Goal: Information Seeking & Learning: Learn about a topic

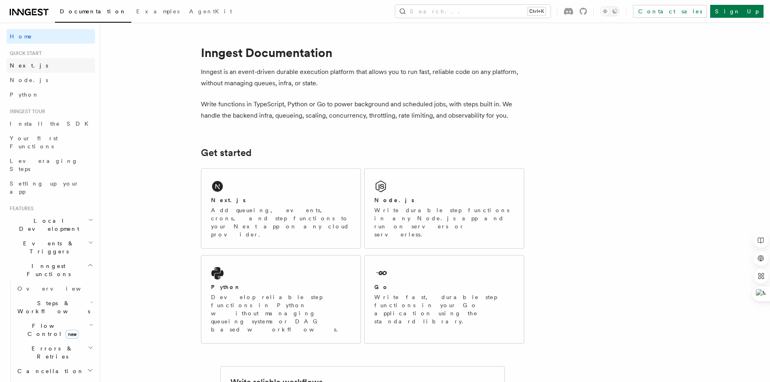
click at [13, 68] on span "Next.js" at bounding box center [29, 65] width 38 height 6
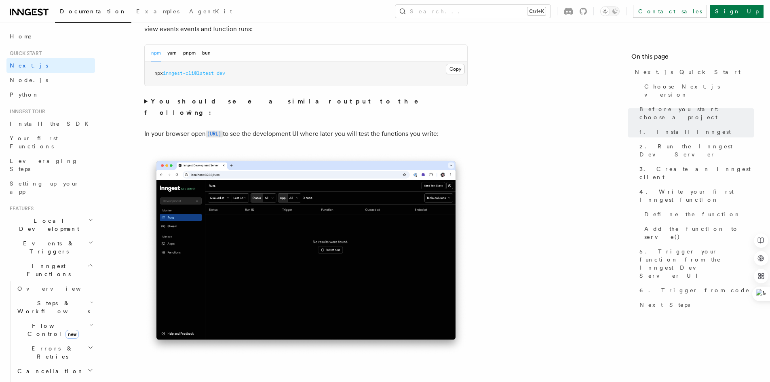
scroll to position [607, 0]
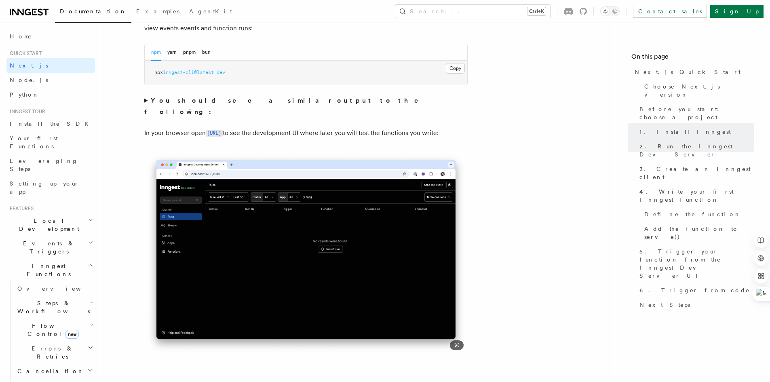
click at [306, 195] on img at bounding box center [306, 253] width 324 height 203
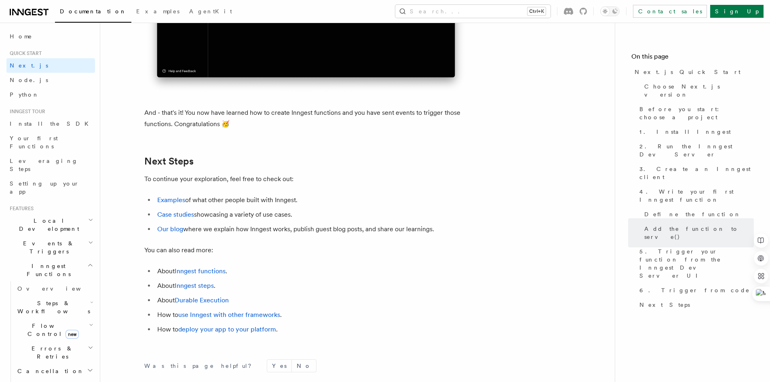
scroll to position [5055, 0]
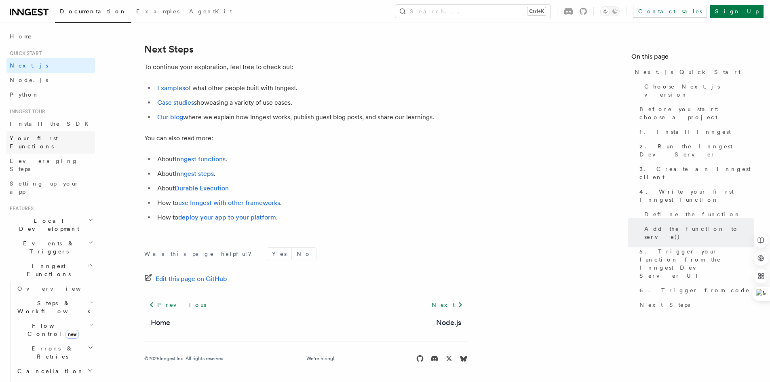
click at [28, 137] on span "Your first Functions" at bounding box center [34, 142] width 48 height 15
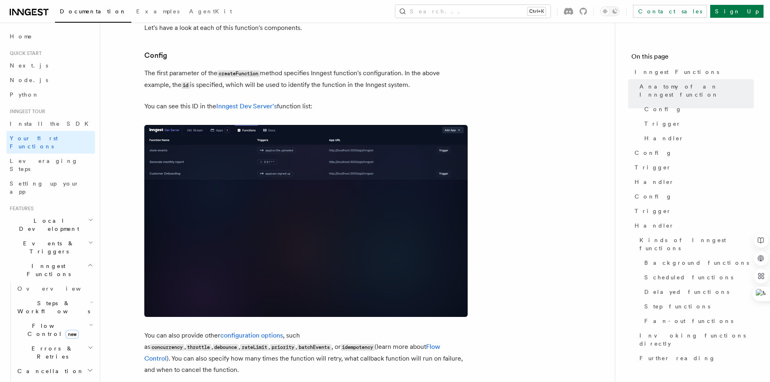
scroll to position [485, 0]
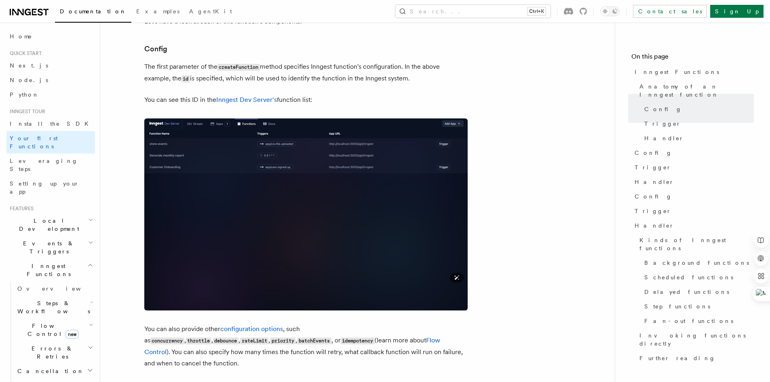
drag, startPoint x: 279, startPoint y: 132, endPoint x: 115, endPoint y: 85, distance: 170.1
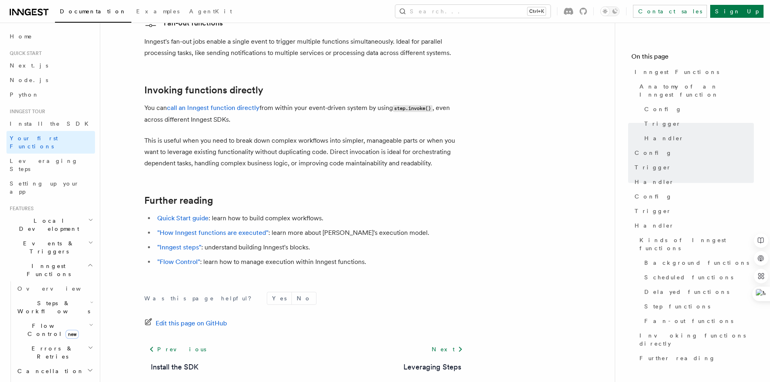
scroll to position [1600, 0]
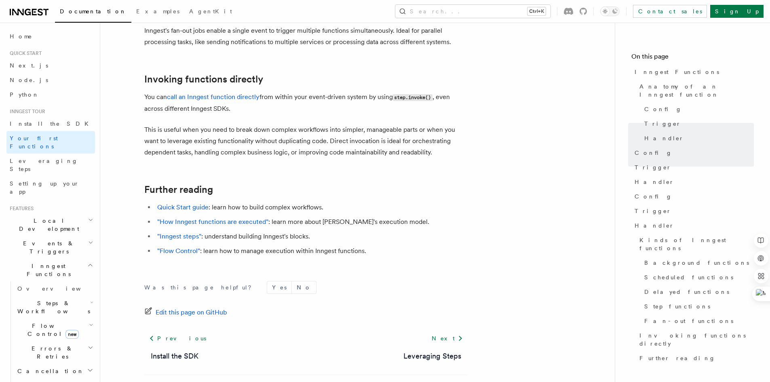
click at [46, 217] on span "Local Development" at bounding box center [47, 225] width 82 height 16
click at [57, 309] on h2 "Events & Triggers" at bounding box center [50, 320] width 89 height 23
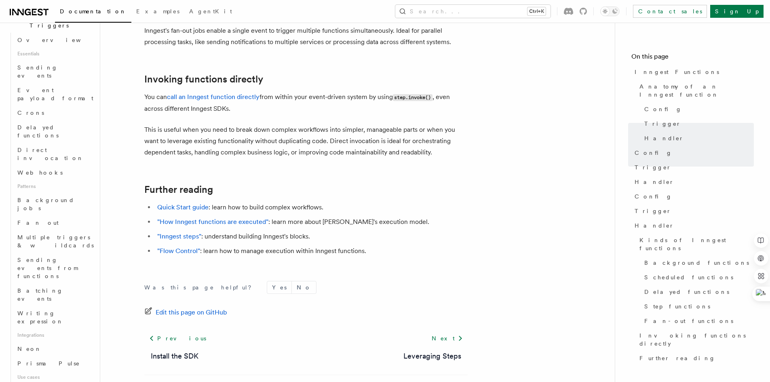
scroll to position [324, 0]
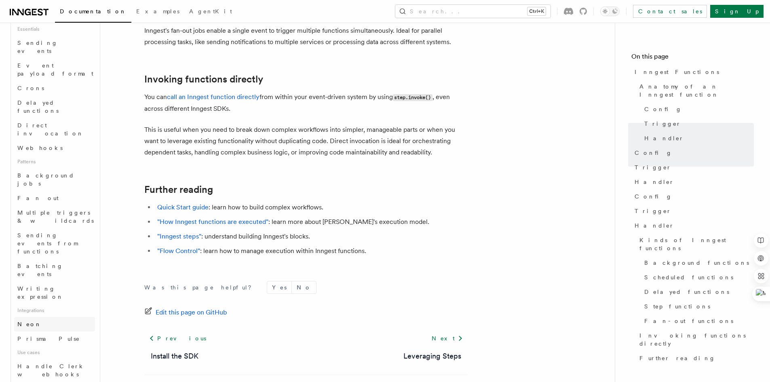
click at [34, 317] on link "Neon" at bounding box center [54, 324] width 81 height 15
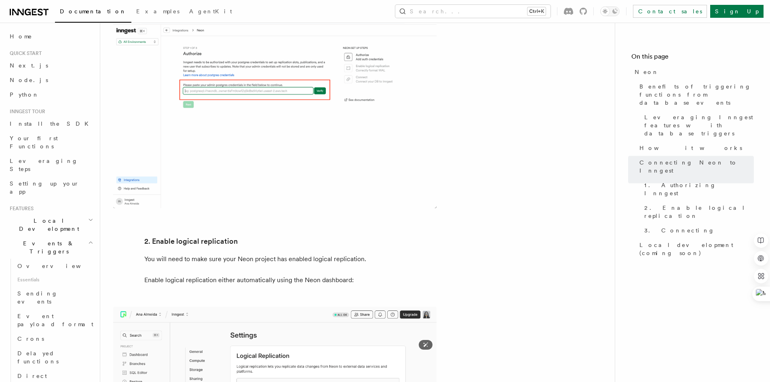
scroll to position [960, 0]
